Goal: Find contact information: Find contact information

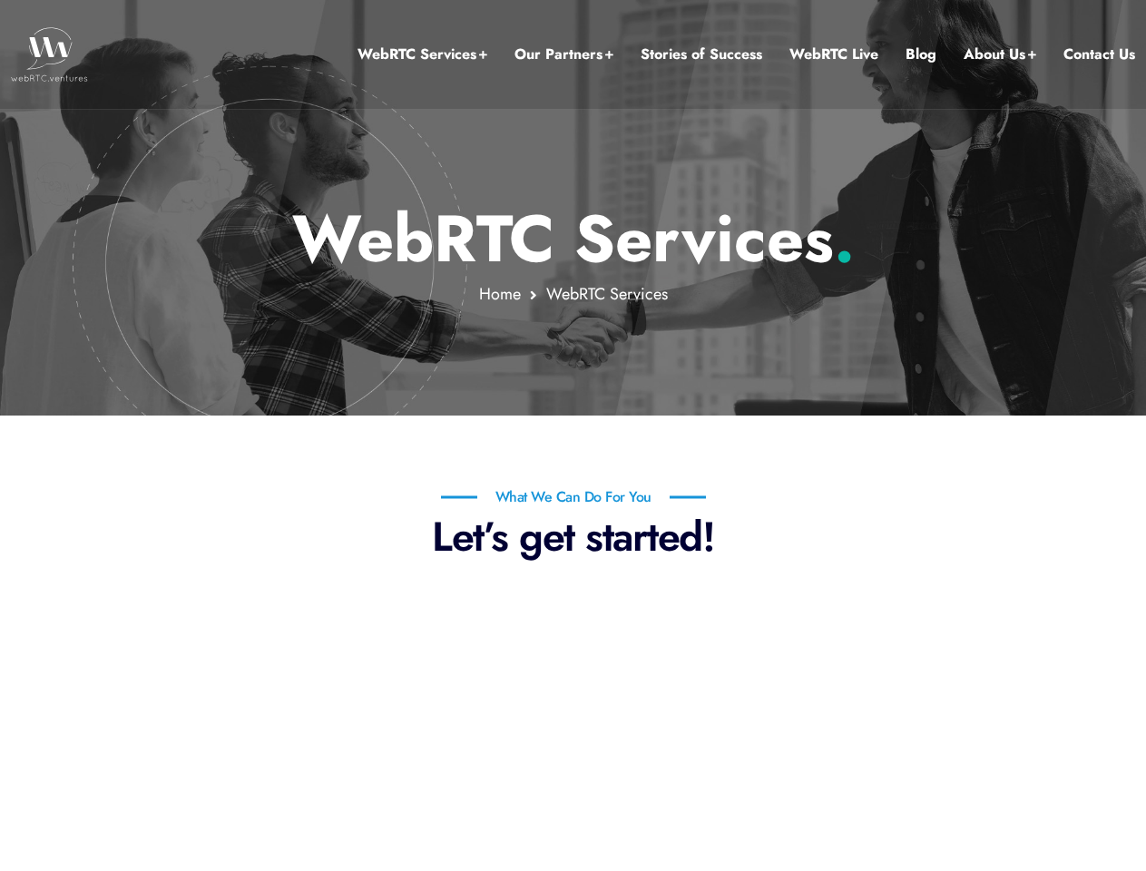
click at [564, 54] on link "Our Partners" at bounding box center [564, 55] width 99 height 24
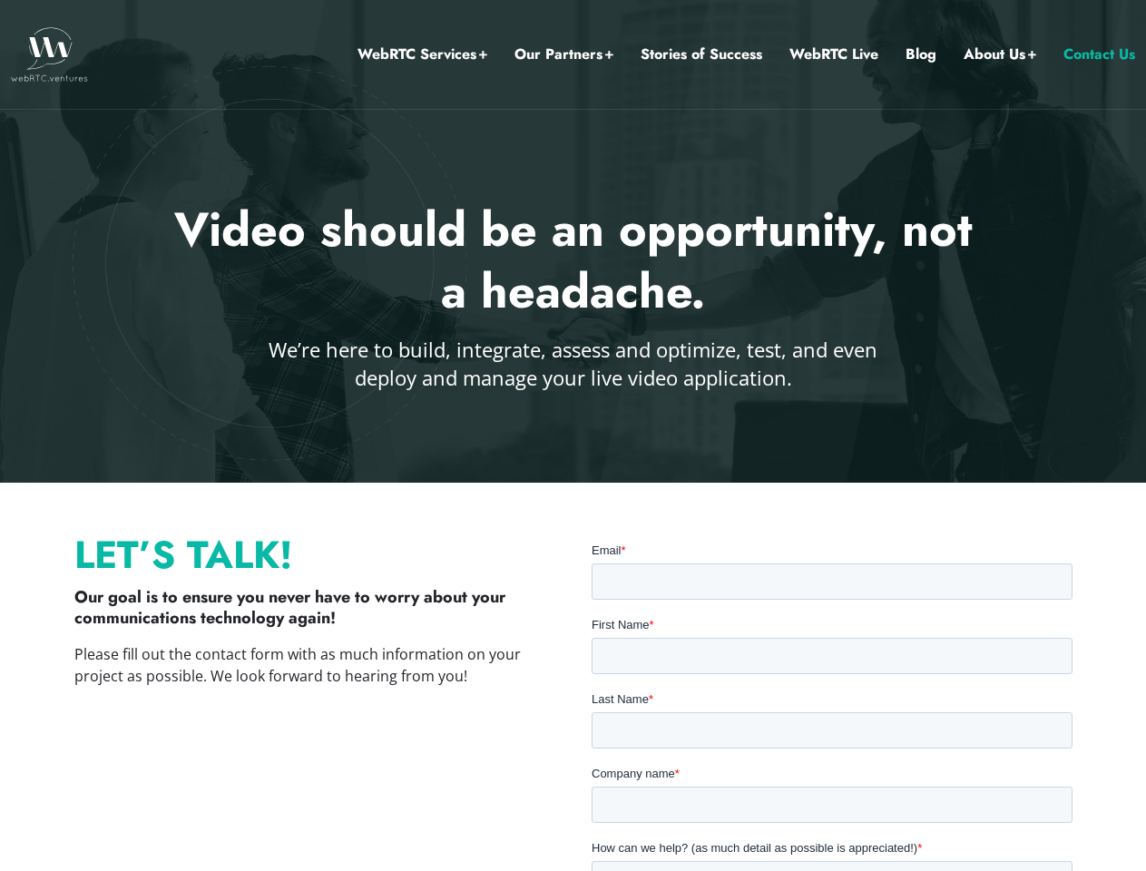
click at [573, 436] on div at bounding box center [573, 241] width 1146 height 483
click at [564, 54] on link "Our Partners" at bounding box center [564, 55] width 99 height 24
